Goal: Register for event/course

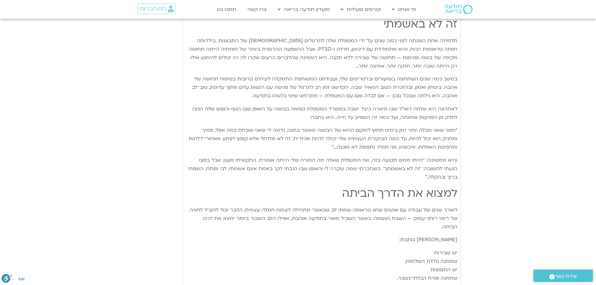
scroll to position [657, 0]
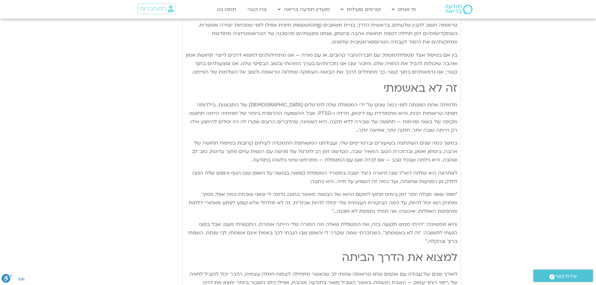
click at [177, 239] on div "יום חמישי - אשמה תרגול יום חמישי עם [PERSON_NAME] - אשמה נא להזין כתובת אימייל …" at bounding box center [297, 44] width 325 height 870
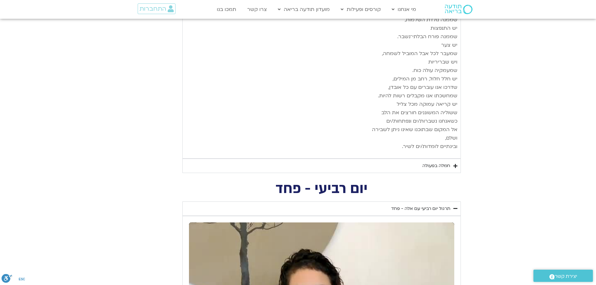
scroll to position [969, 0]
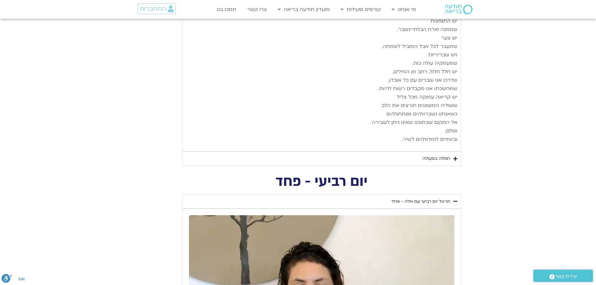
click at [434, 155] on div "חמלה בפעולה" at bounding box center [436, 159] width 28 height 8
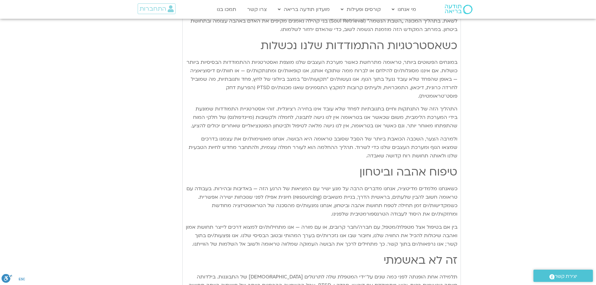
scroll to position [313, 0]
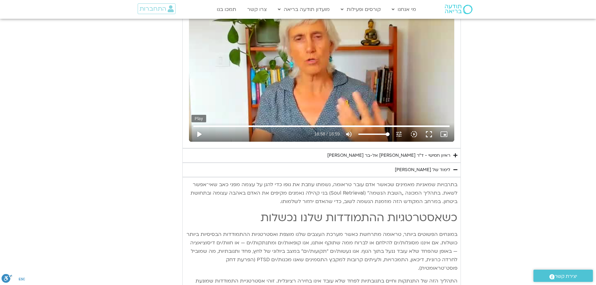
click at [200, 133] on button "play_arrow" at bounding box center [198, 134] width 15 height 15
click at [400, 124] on input "Seek" at bounding box center [321, 126] width 256 height 4
drag, startPoint x: 400, startPoint y: 124, endPoint x: 204, endPoint y: 127, distance: 195.1
click at [204, 127] on input "Seek" at bounding box center [321, 126] width 256 height 4
drag, startPoint x: 204, startPoint y: 126, endPoint x: 192, endPoint y: 127, distance: 12.2
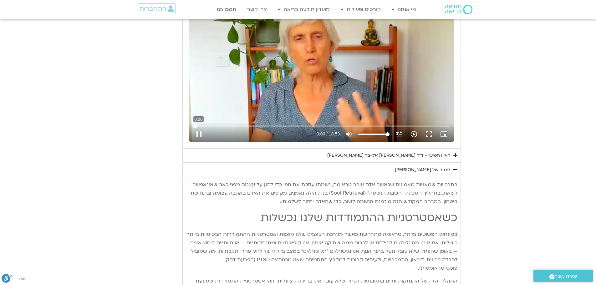
click at [193, 127] on input "Seek" at bounding box center [321, 126] width 256 height 4
click at [197, 134] on button "play_arrow" at bounding box center [198, 134] width 15 height 15
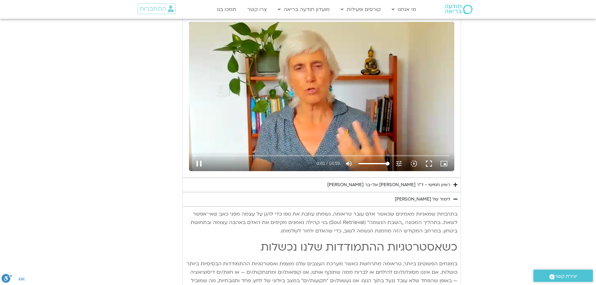
scroll to position [250, 0]
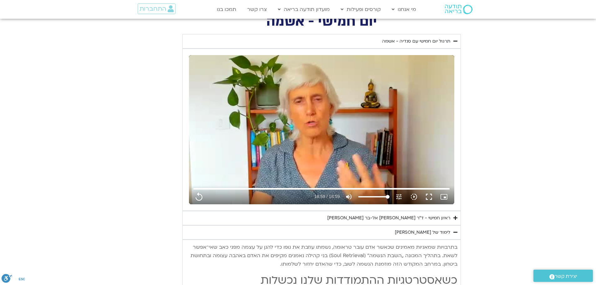
click at [365, 220] on div "ראיון חמישי - ד"ר [PERSON_NAME] אל-בר [PERSON_NAME]" at bounding box center [388, 218] width 123 height 8
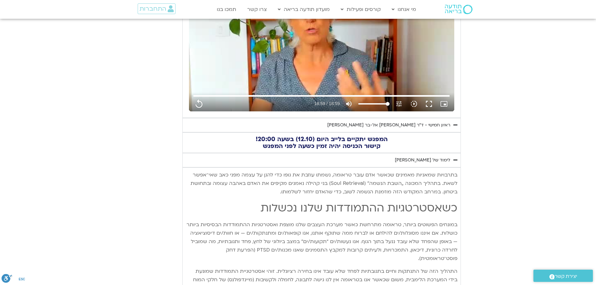
scroll to position [344, 0]
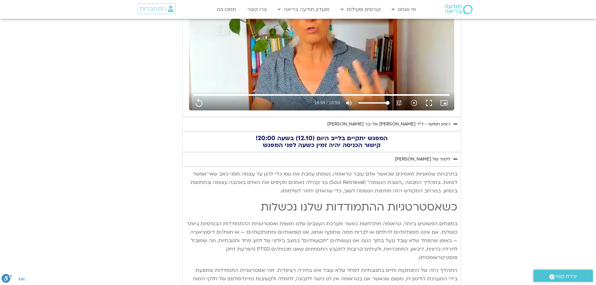
click at [332, 145] on h2 "המפגש יתקיים בלייב היום (12.10) בשעה 20:00! קישור הכניסה יהיה זמין כשעה לפני המ…" at bounding box center [321, 142] width 271 height 14
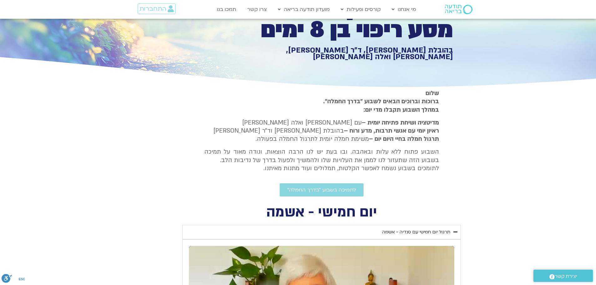
scroll to position [0, 0]
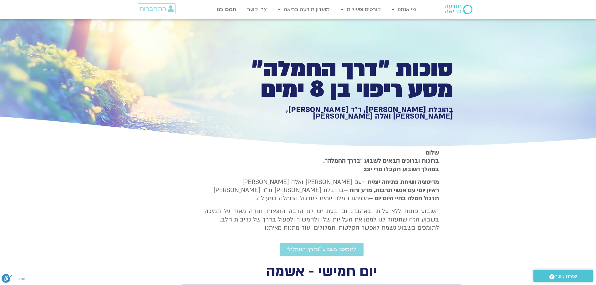
type input "1139.36"
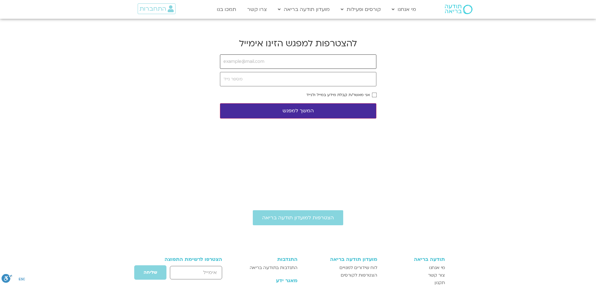
click at [275, 64] on input "email" at bounding box center [298, 61] width 156 height 14
type input "guariel1970@gmail.com"
click at [278, 81] on input "tel" at bounding box center [298, 79] width 156 height 14
type input "05489082263"
click at [282, 108] on button "המשך למפגש" at bounding box center [298, 110] width 156 height 15
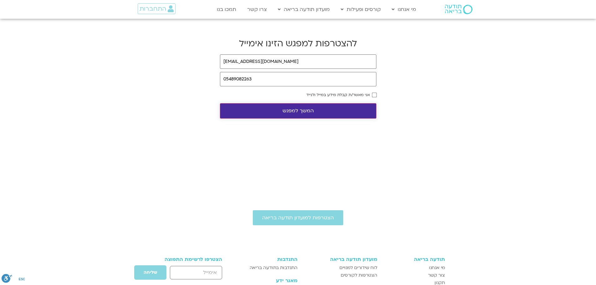
click at [335, 110] on button "המשך למפגש" at bounding box center [298, 110] width 156 height 15
click at [311, 113] on button "המשך למפגש" at bounding box center [298, 110] width 156 height 15
click at [306, 111] on button "המשך למפגש" at bounding box center [298, 110] width 156 height 15
